Goal: Register for event/course

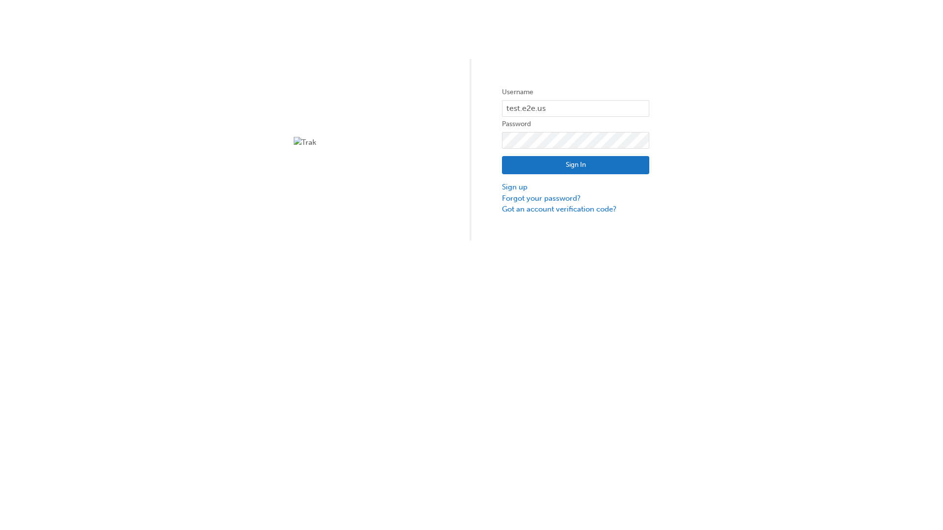
type input "test.e2e.user14"
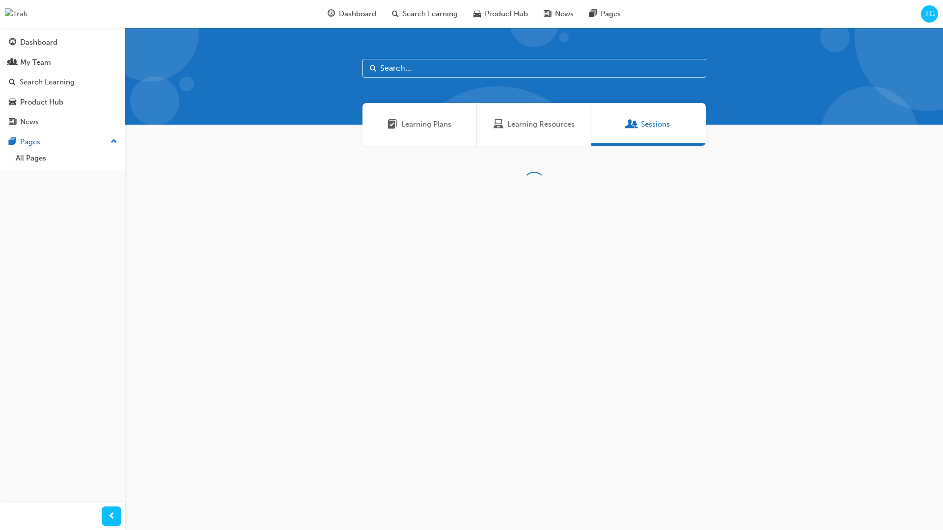
scroll to position [31, 0]
